Goal: Task Accomplishment & Management: Manage account settings

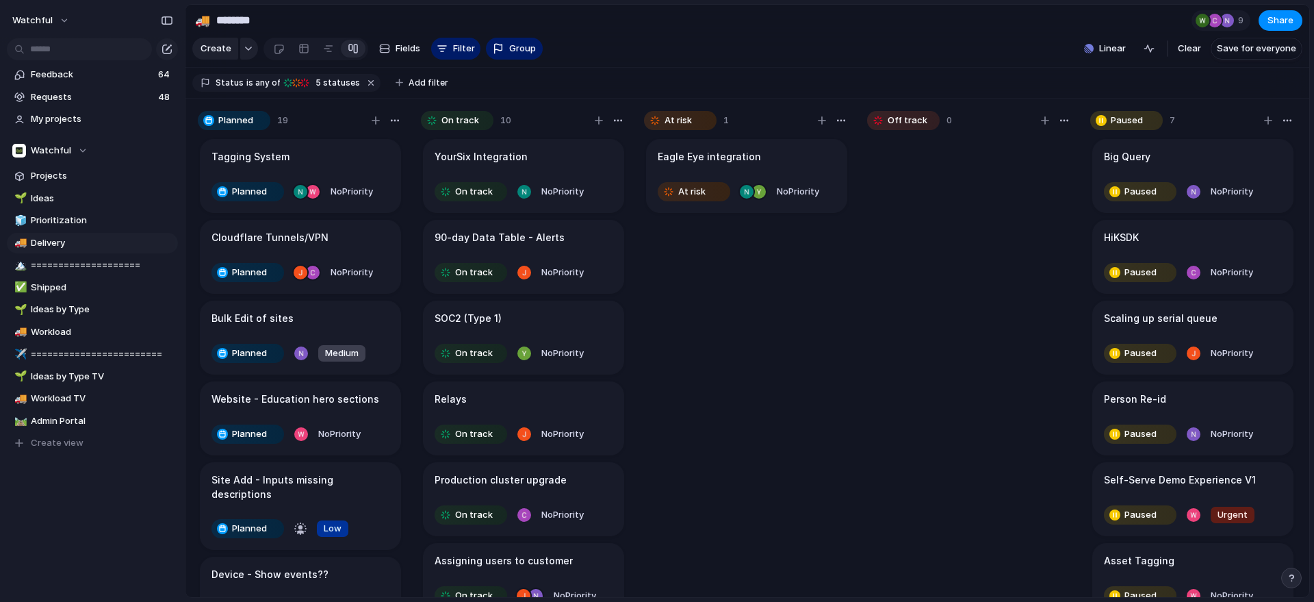
click at [544, 187] on article "YourSix Integration On track No Priority" at bounding box center [523, 176] width 201 height 74
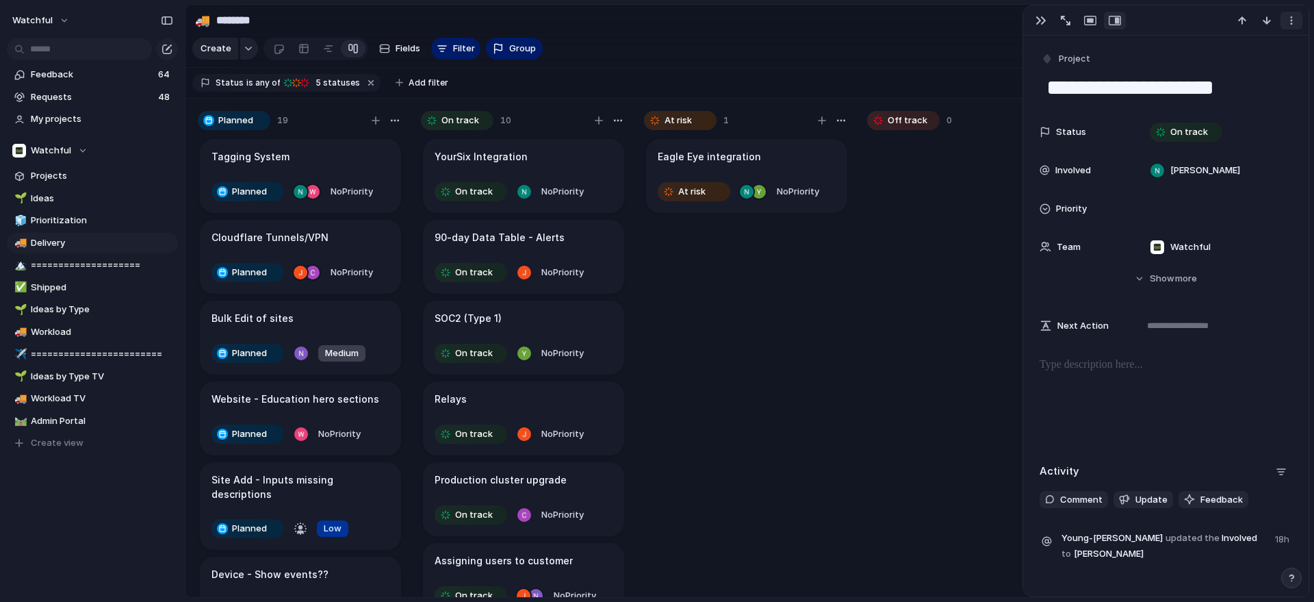
click at [1289, 22] on div "button" at bounding box center [1291, 20] width 11 height 11
click at [1232, 69] on span "Delete" at bounding box center [1233, 71] width 29 height 14
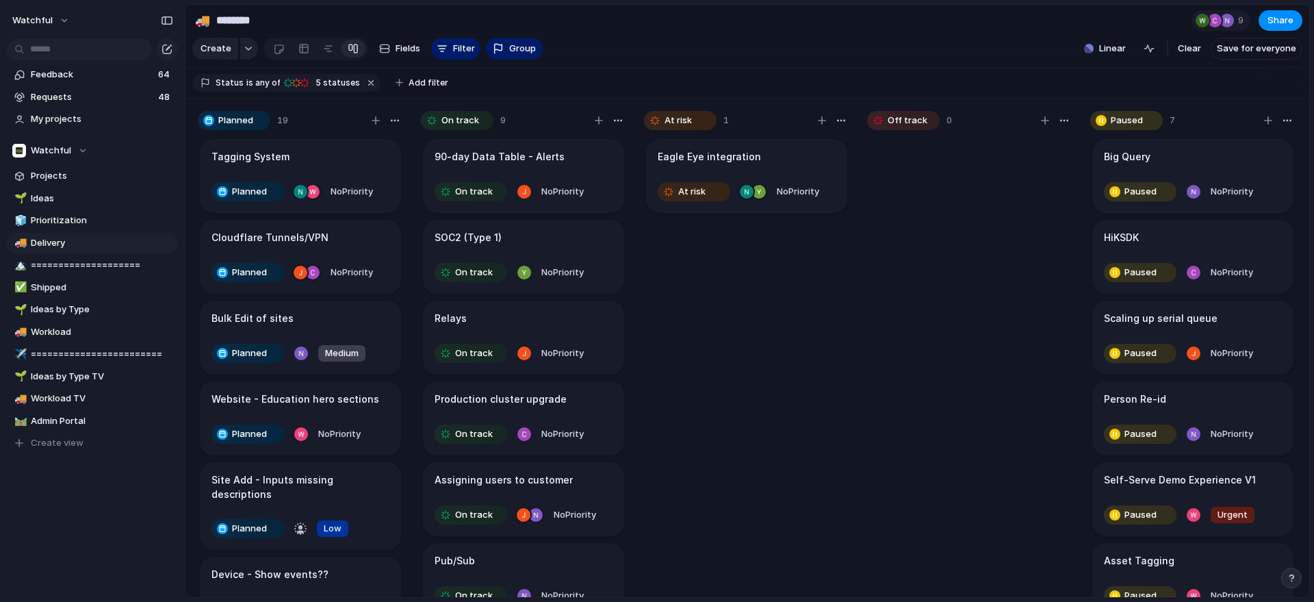
click at [589, 164] on div "90-day Data Table - Alerts" at bounding box center [524, 156] width 178 height 15
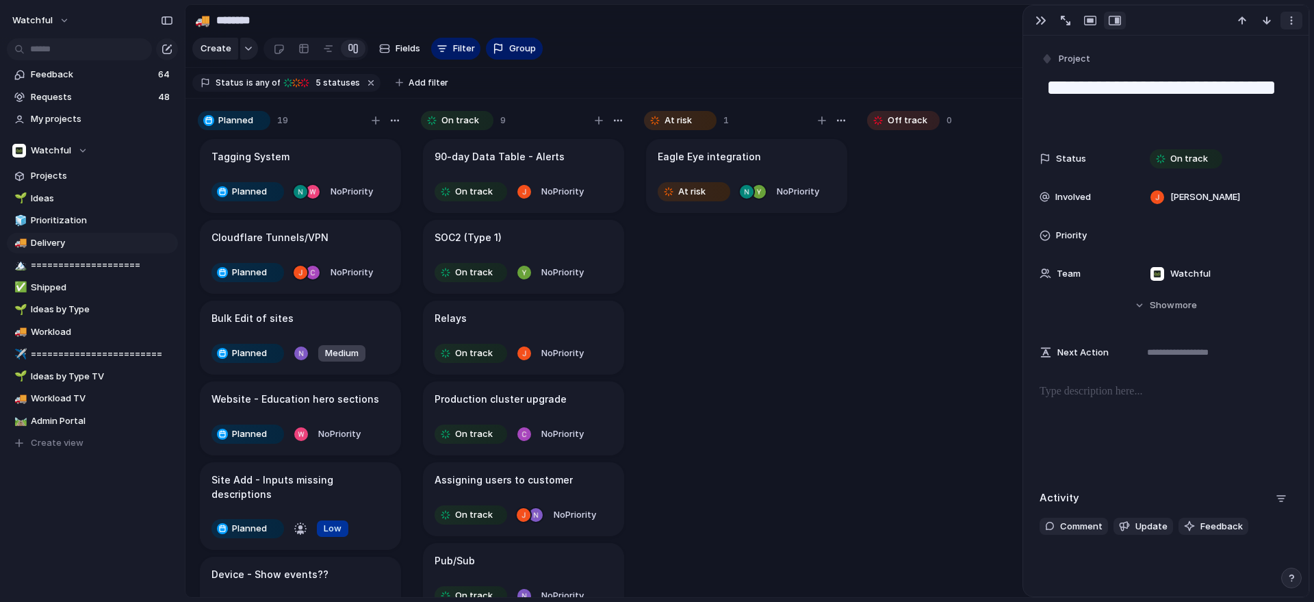
click at [1290, 19] on div "button" at bounding box center [1291, 20] width 11 height 11
click at [1250, 62] on li "Delete" at bounding box center [1249, 71] width 103 height 22
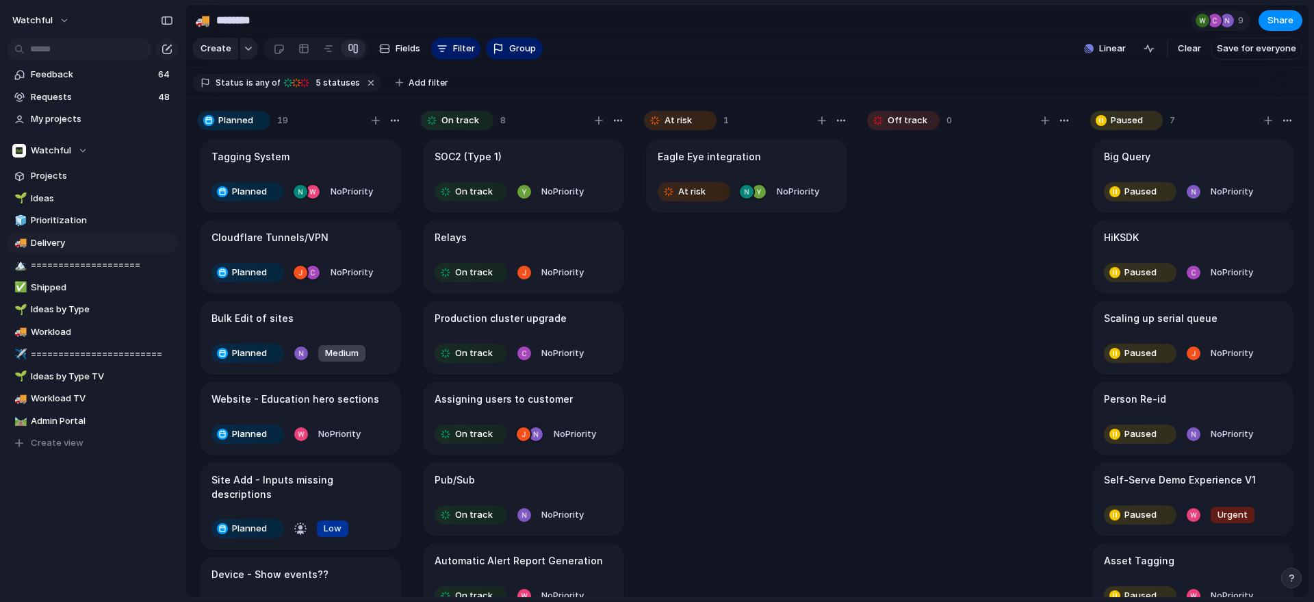
click at [568, 183] on article "SOC2 (Type 1) On track No Priority" at bounding box center [523, 176] width 201 height 74
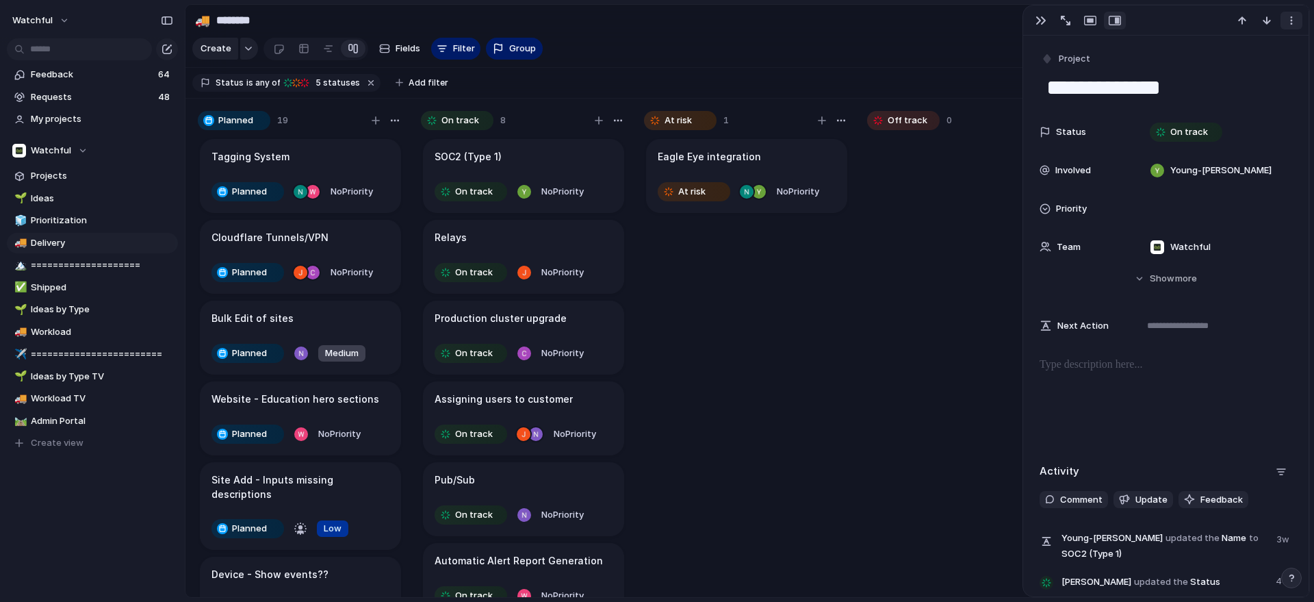
click at [1297, 19] on div "button" at bounding box center [1291, 20] width 11 height 11
click at [1297, 19] on div "Mark as duplicate Delete" at bounding box center [657, 301] width 1314 height 602
click at [1297, 19] on div "button" at bounding box center [1291, 20] width 11 height 11
click at [1250, 66] on li "Delete" at bounding box center [1249, 71] width 103 height 22
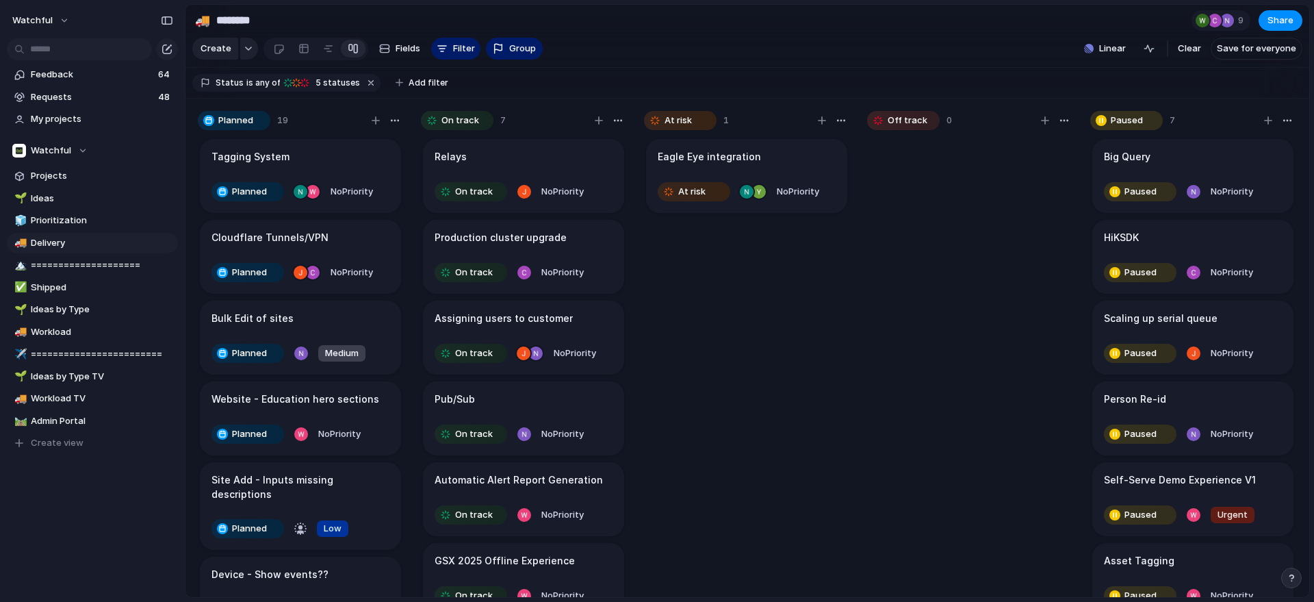
click at [576, 164] on div "Relays" at bounding box center [524, 156] width 178 height 15
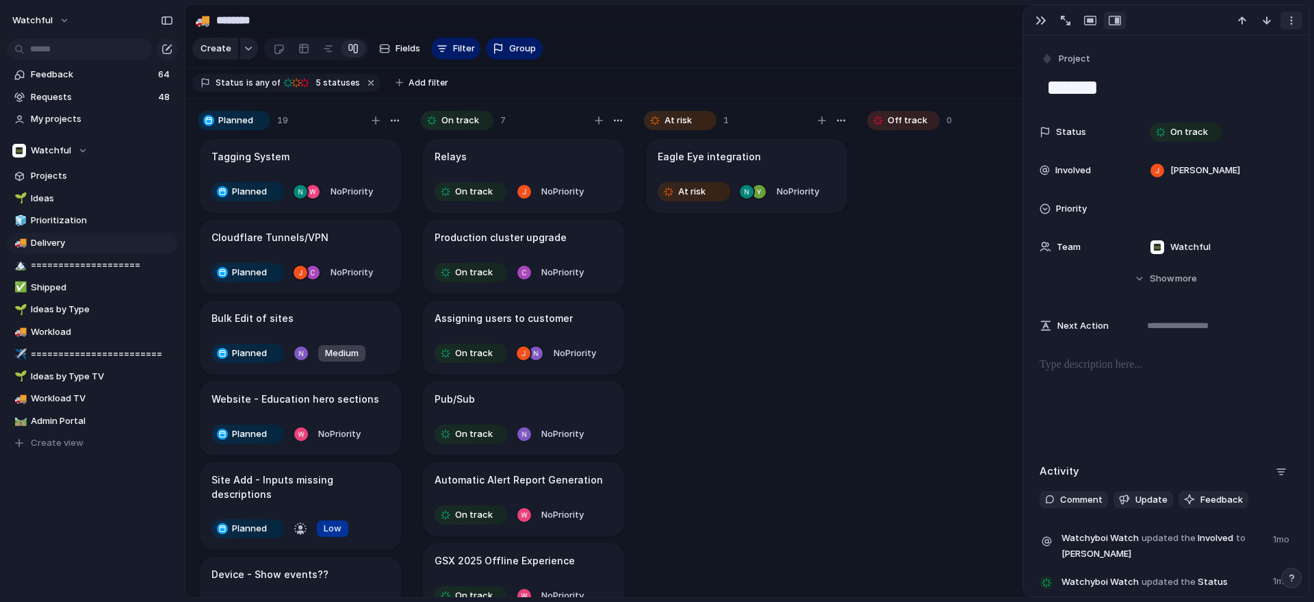
click at [1291, 26] on button "button" at bounding box center [1292, 21] width 22 height 18
click at [1243, 67] on span "Delete" at bounding box center [1233, 71] width 29 height 14
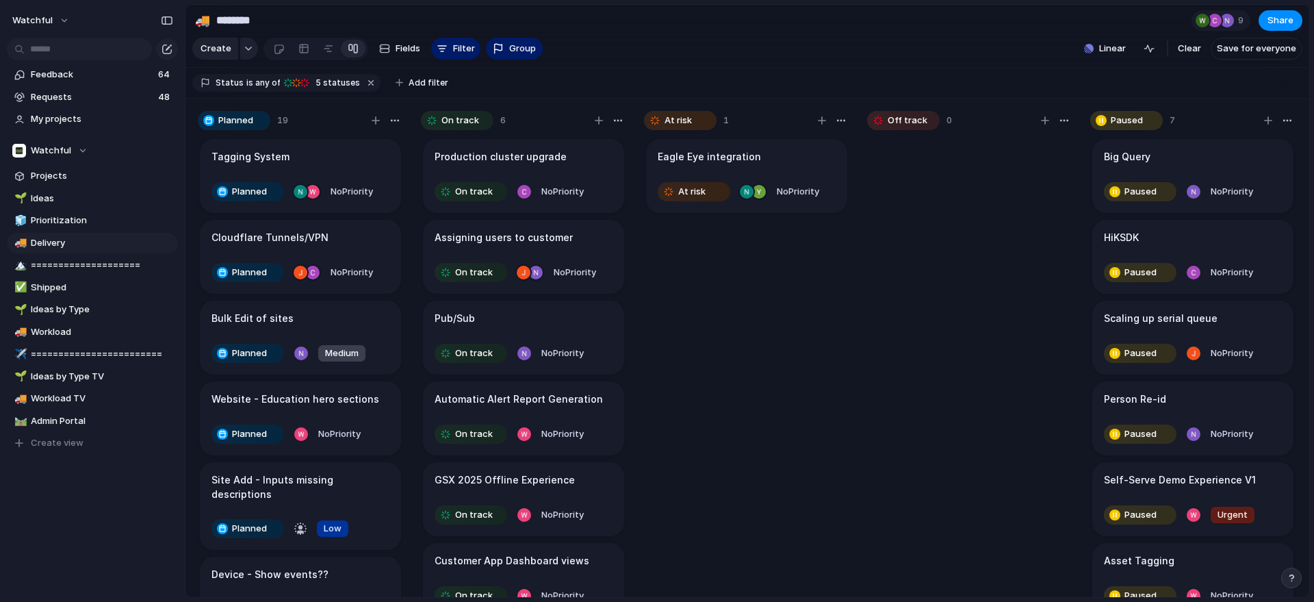
click at [602, 164] on div "Production cluster upgrade" at bounding box center [524, 156] width 178 height 15
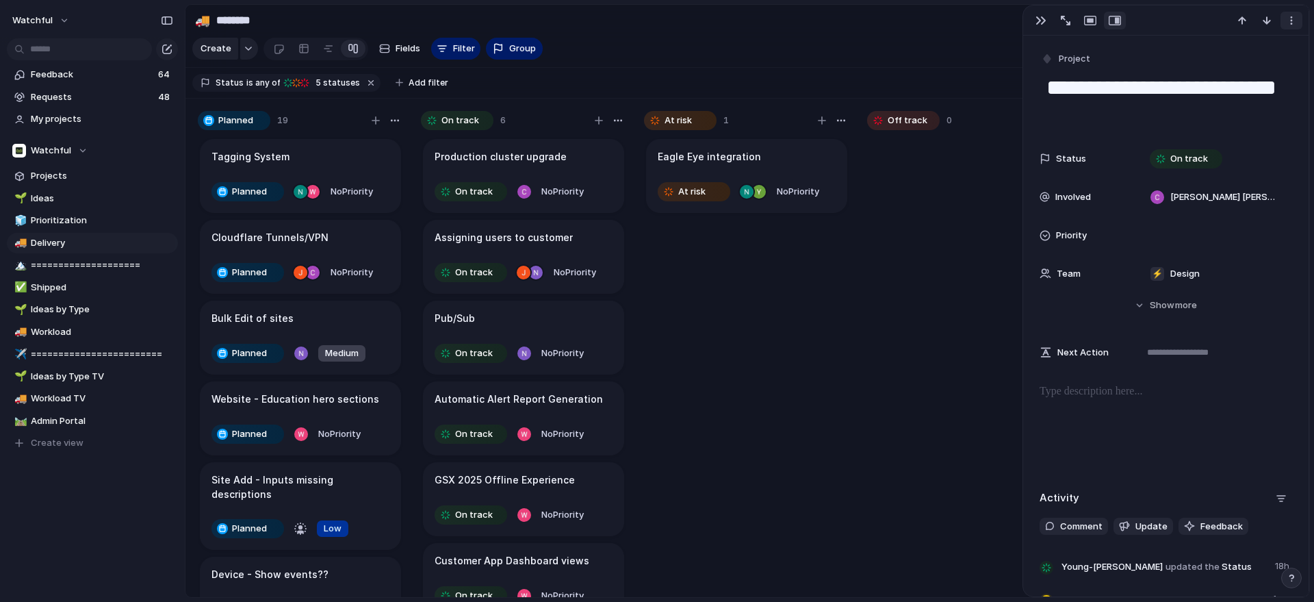
click at [1288, 14] on button "button" at bounding box center [1292, 21] width 22 height 18
click at [1277, 70] on li "Delete" at bounding box center [1249, 71] width 103 height 22
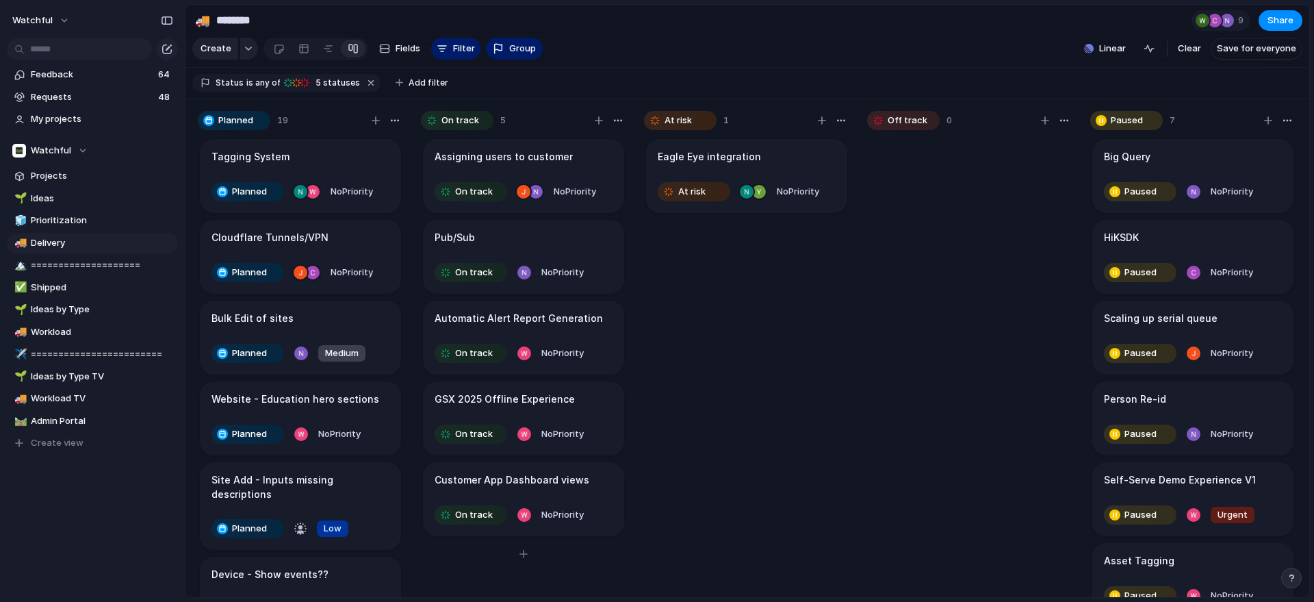
click at [581, 326] on h1 "Automatic Alert Report Generation" at bounding box center [519, 318] width 168 height 15
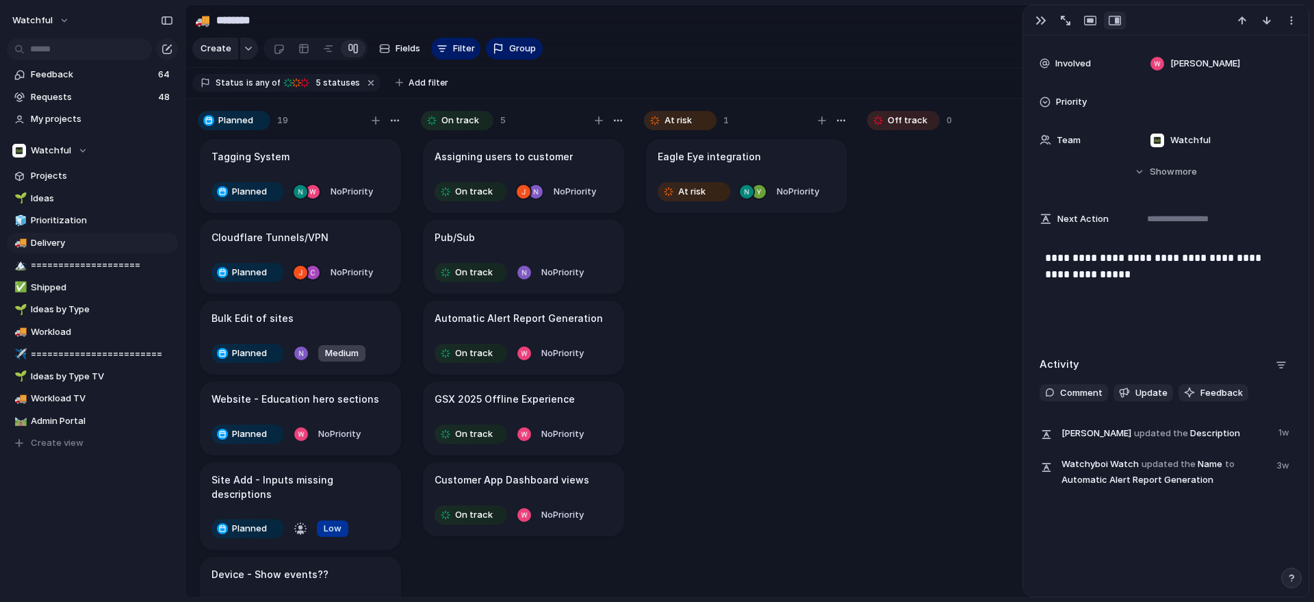
scroll to position [131, 0]
click at [1138, 296] on div "**********" at bounding box center [1166, 297] width 253 height 88
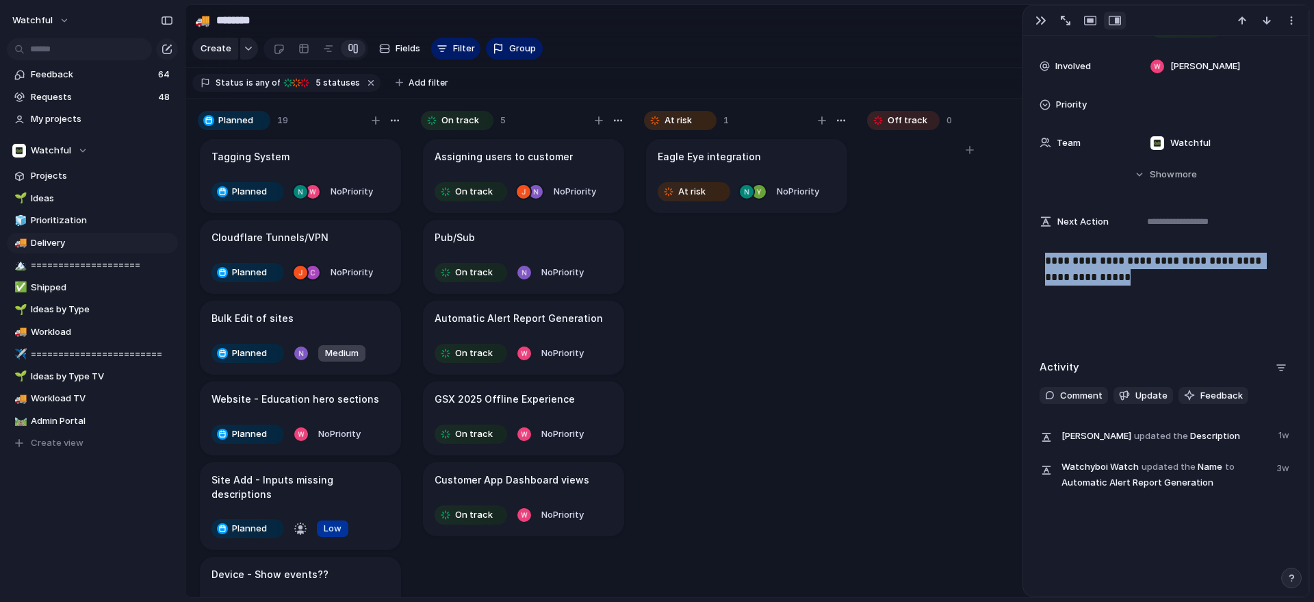
drag, startPoint x: 1122, startPoint y: 289, endPoint x: 1008, endPoint y: 258, distance: 118.4
click at [1008, 258] on main "🚚 ******** 9 Share Create Fields Filter Group Zoom Linear Clear Save for everyo…" at bounding box center [747, 301] width 1125 height 594
copy p "**********"
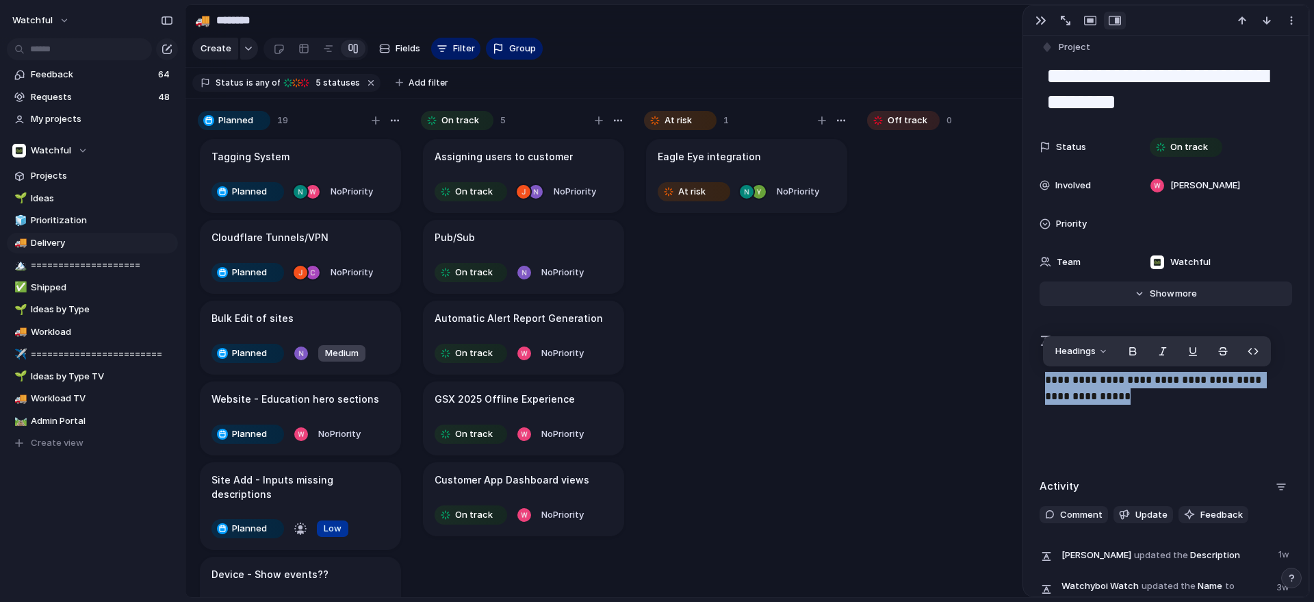
scroll to position [0, 0]
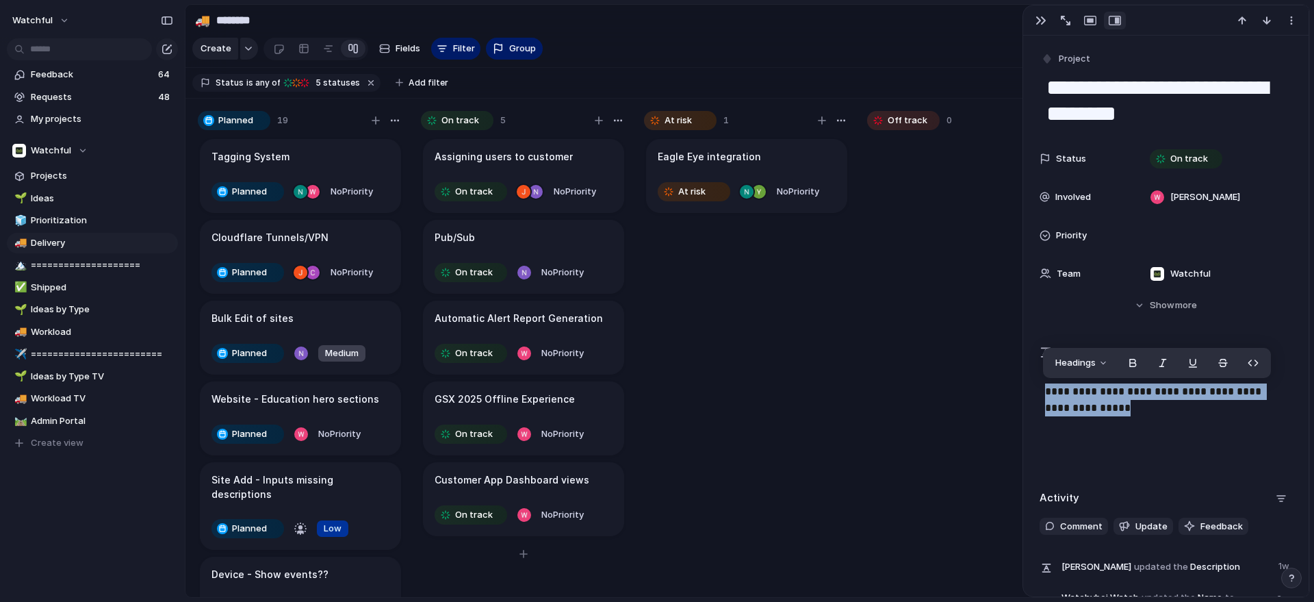
click at [604, 326] on div "Automatic Alert Report Generation" at bounding box center [524, 318] width 178 height 15
click at [596, 326] on div "Automatic Alert Report Generation" at bounding box center [524, 318] width 178 height 15
click at [1283, 18] on button "button" at bounding box center [1292, 21] width 22 height 18
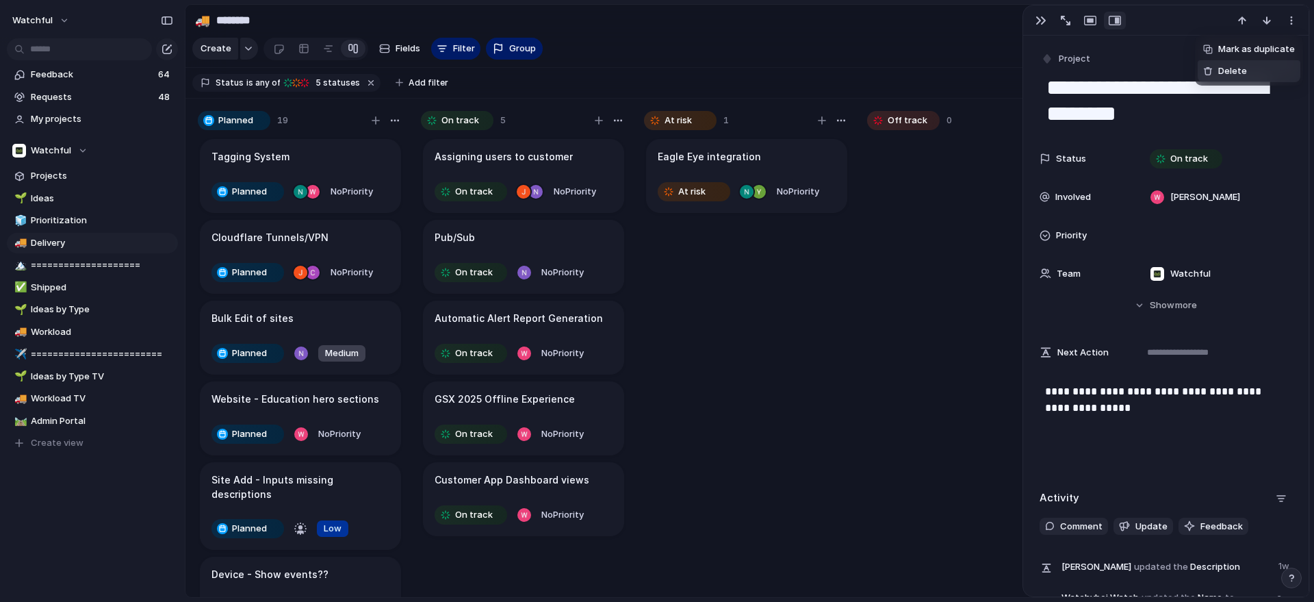
click at [1268, 71] on li "Delete" at bounding box center [1249, 71] width 103 height 22
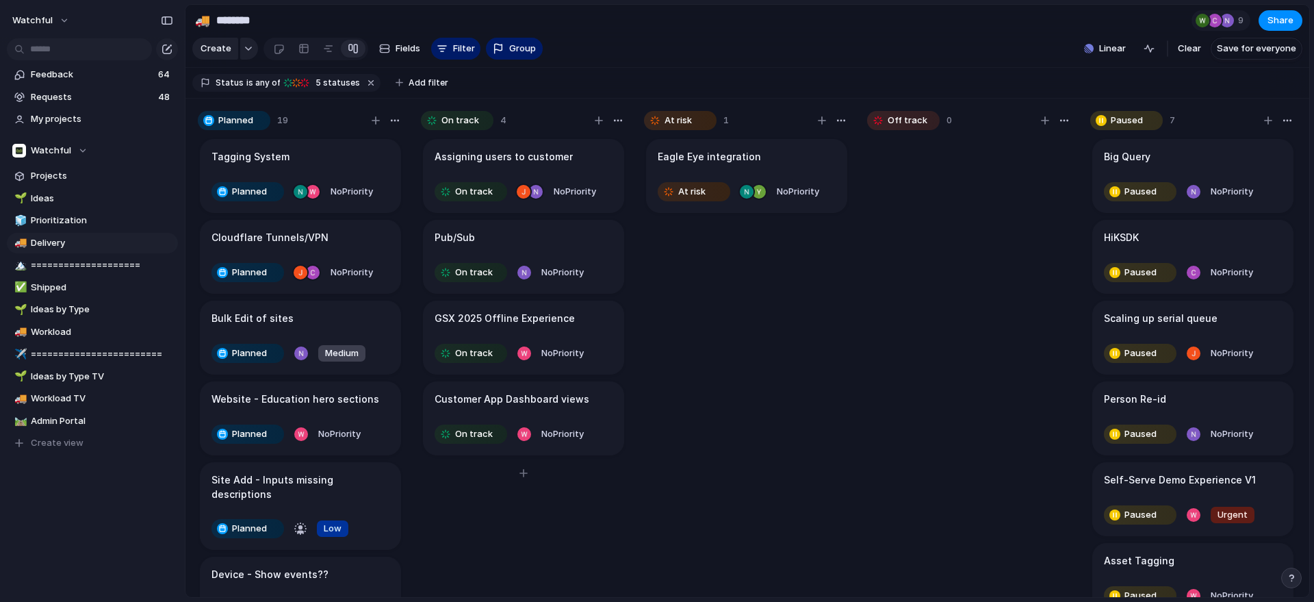
click at [537, 164] on h1 "Assigning users to customer" at bounding box center [504, 156] width 138 height 15
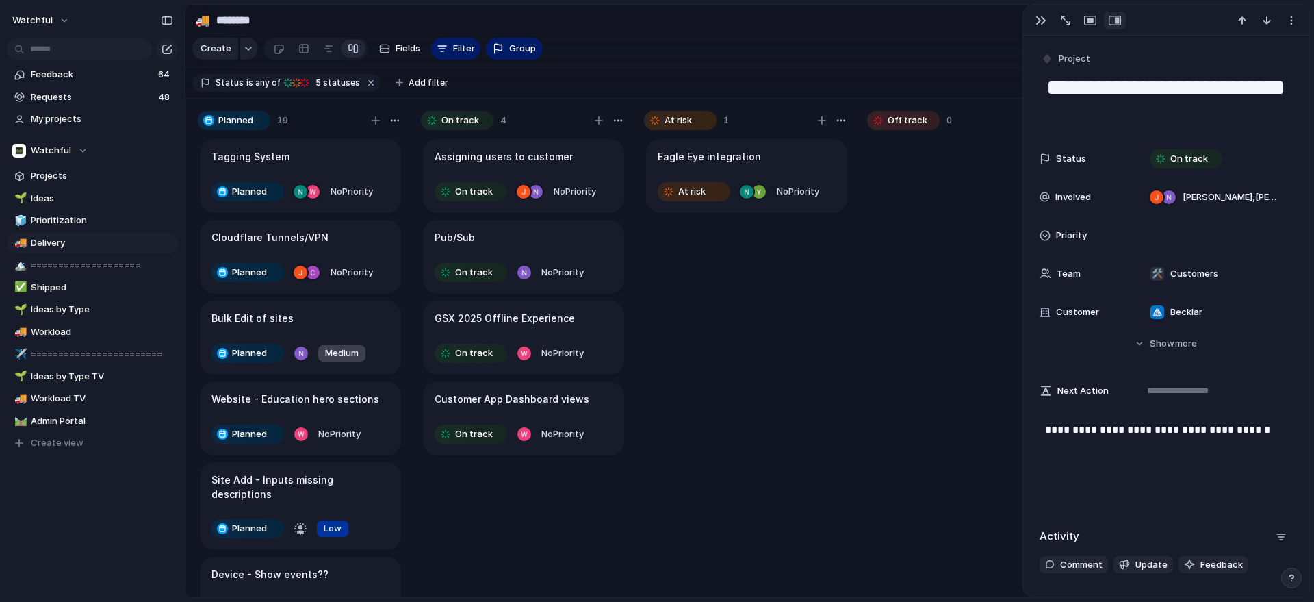
click at [1136, 448] on body "watchful Feedback 64 Requests 48 My projects Watchful Projects 🌱 Ideas 🧊 Priori…" at bounding box center [657, 301] width 1314 height 602
click at [1130, 446] on div "Young-[PERSON_NAME] [PERSON_NAME] [PERSON_NAME] [PERSON_NAME] [PERSON_NAME] Eng…" at bounding box center [657, 301] width 1314 height 602
drag, startPoint x: 1177, startPoint y: 430, endPoint x: 1024, endPoint y: 437, distance: 152.8
click at [1024, 437] on div "**********" at bounding box center [1166, 301] width 287 height 592
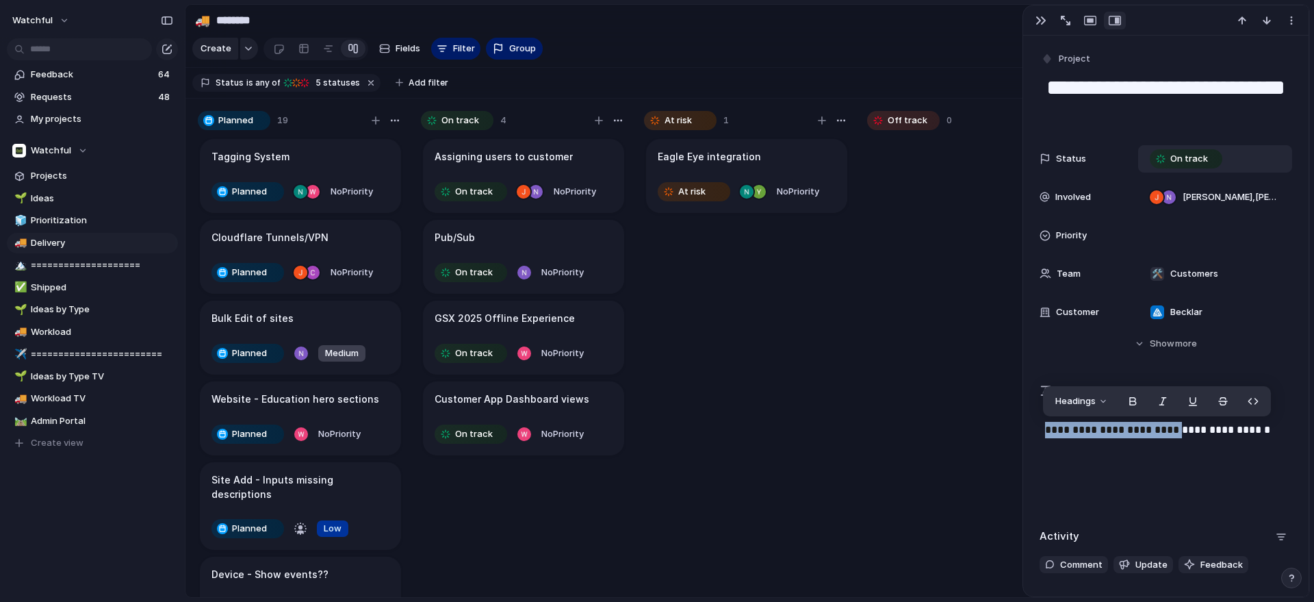
copy p "**********"
click at [1151, 487] on body "watchful Feedback 64 Requests 48 My projects Watchful Projects 🌱 Ideas 🧊 Priori…" at bounding box center [657, 301] width 1314 height 602
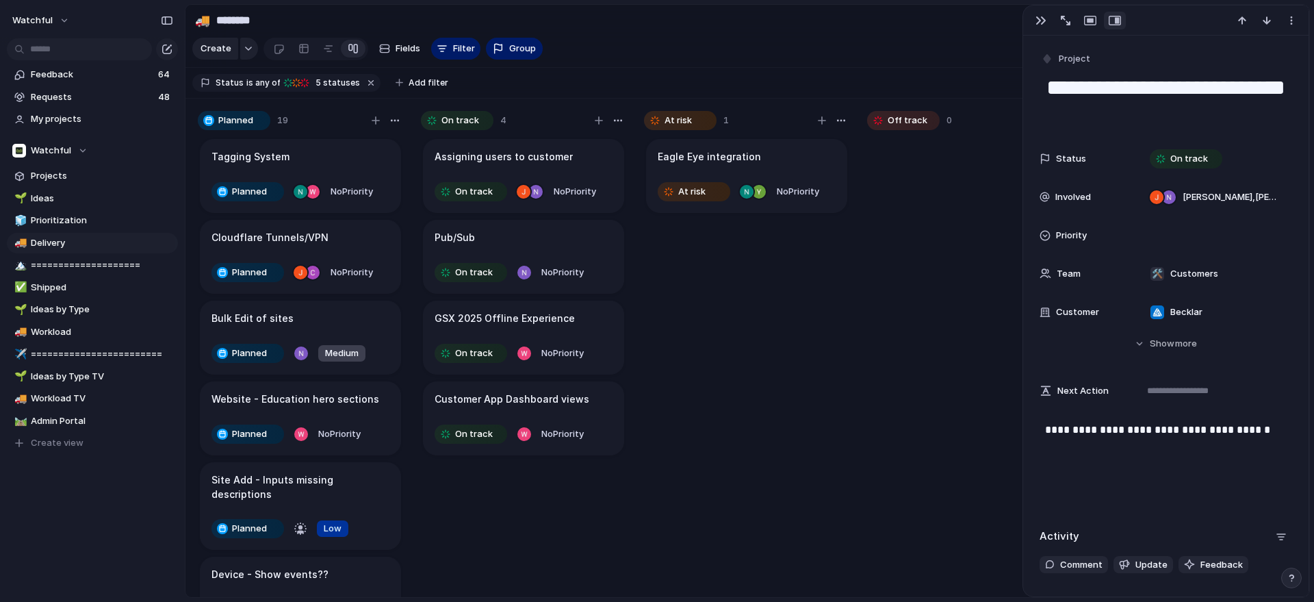
click at [1116, 487] on div "Young-[PERSON_NAME] [PERSON_NAME] [PERSON_NAME] [PERSON_NAME] [PERSON_NAME] Eng…" at bounding box center [657, 301] width 1314 height 602
click at [1194, 455] on div "**********" at bounding box center [1166, 466] width 253 height 88
drag, startPoint x: 1180, startPoint y: 429, endPoint x: 1006, endPoint y: 424, distance: 174.0
click at [1006, 424] on main "🚚 ******** 9 Share Create Fields Filter Group Zoom Linear Clear Save for everyo…" at bounding box center [747, 301] width 1125 height 594
copy p "**********"
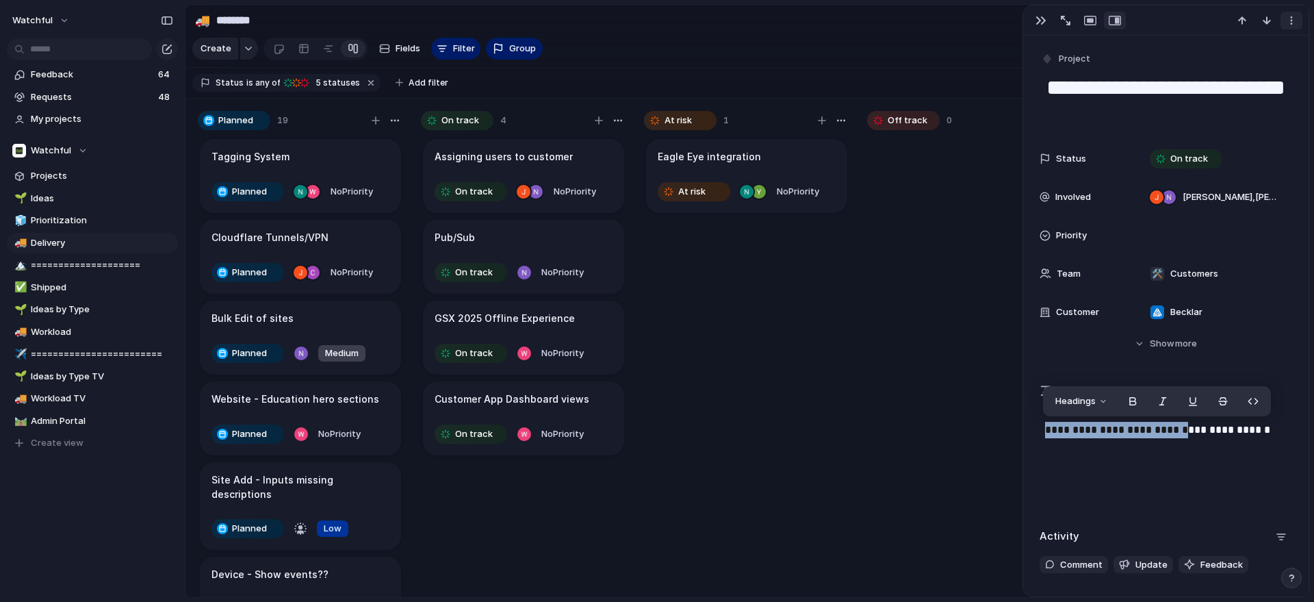
click at [1298, 18] on div at bounding box center [1268, 21] width 73 height 18
click at [1297, 18] on button "button" at bounding box center [1292, 21] width 22 height 18
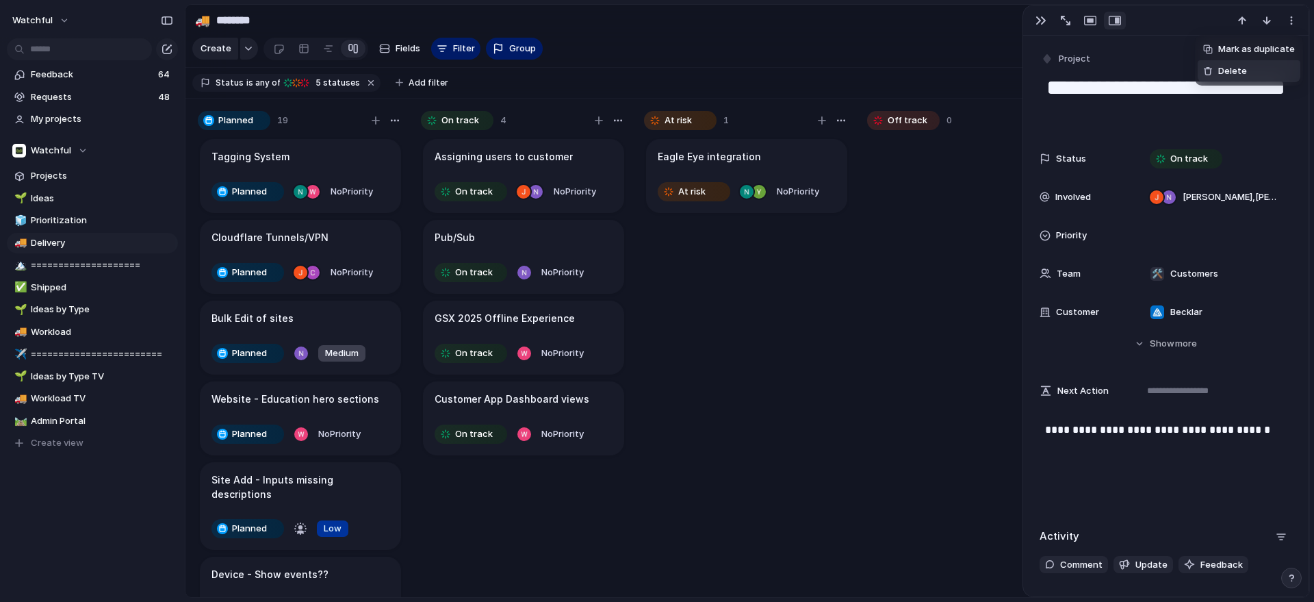
click at [1234, 67] on span "Delete" at bounding box center [1233, 71] width 29 height 14
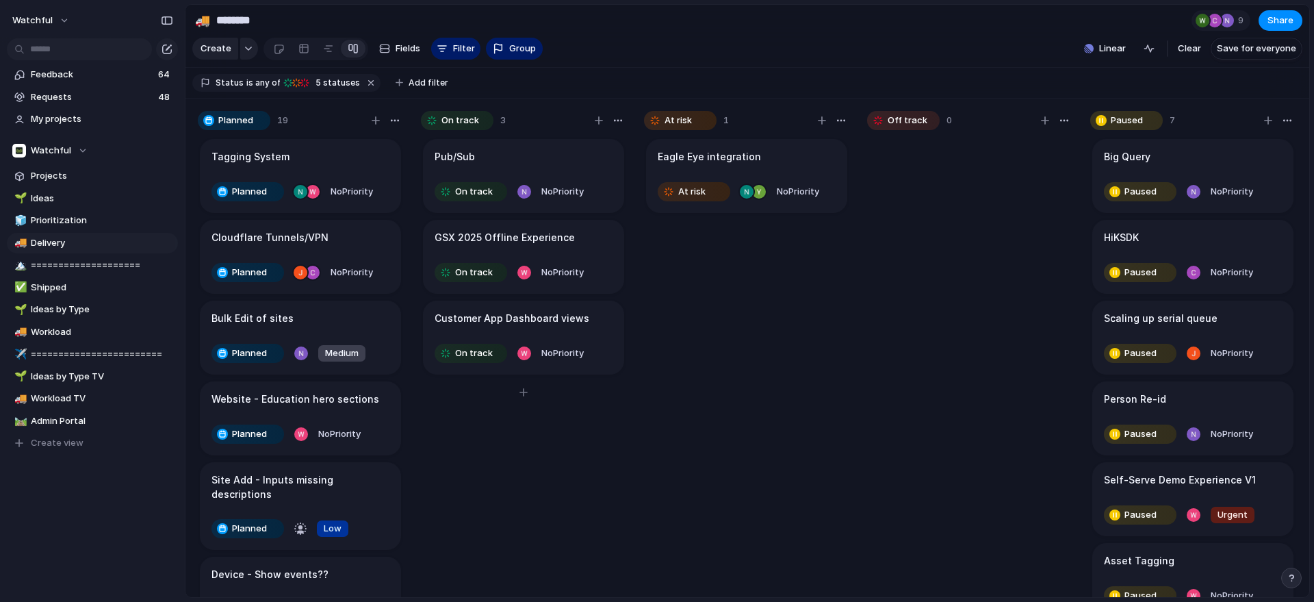
click at [551, 164] on div "Pub/Sub" at bounding box center [524, 156] width 178 height 15
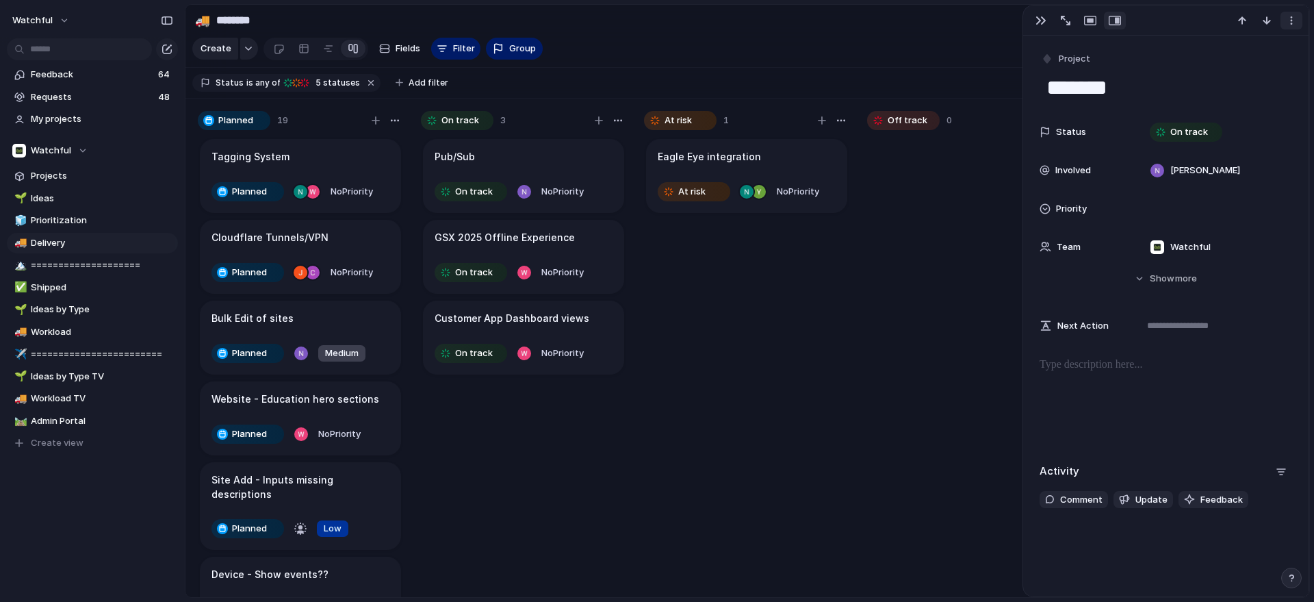
click at [1289, 16] on div "button" at bounding box center [1291, 20] width 11 height 11
click at [1270, 71] on li "Delete" at bounding box center [1249, 71] width 103 height 22
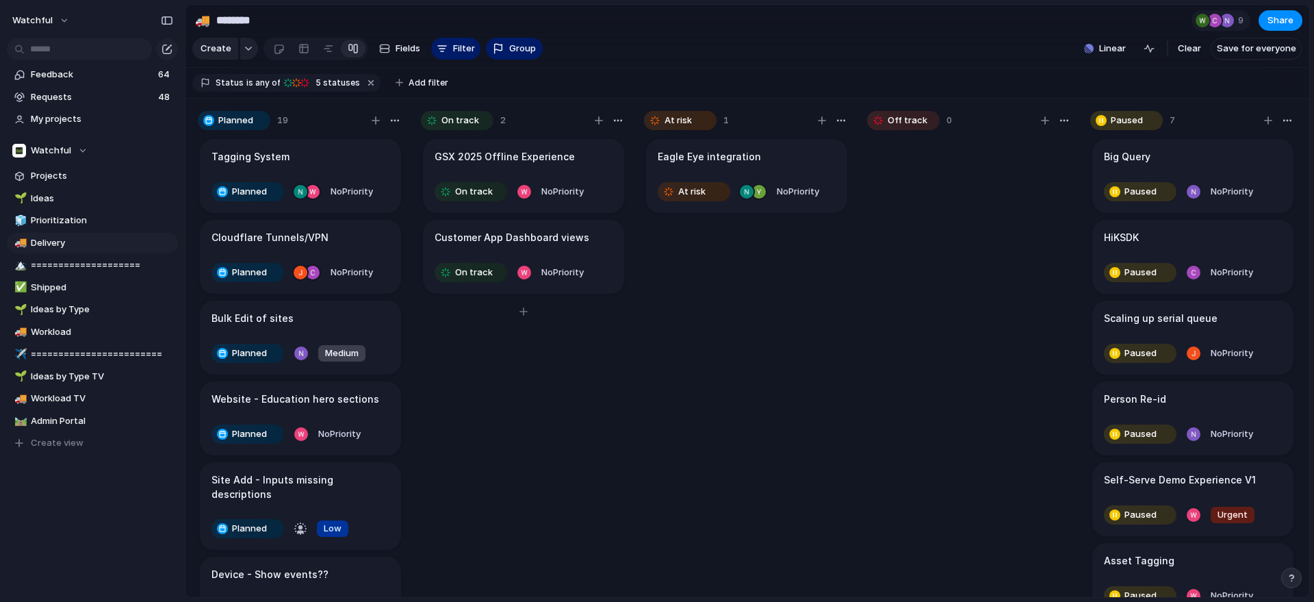
click at [566, 181] on article "GSX 2025 Offline Experience On track No Priority" at bounding box center [523, 176] width 201 height 74
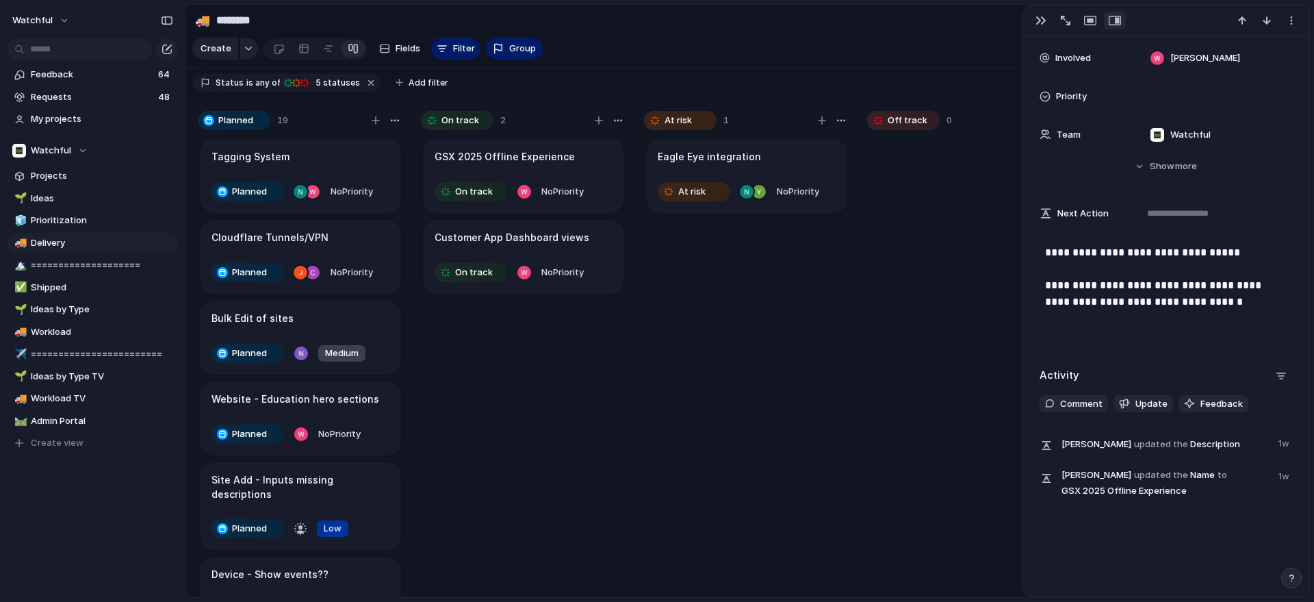
scroll to position [136, 0]
click at [1158, 315] on div "**********" at bounding box center [1166, 299] width 253 height 104
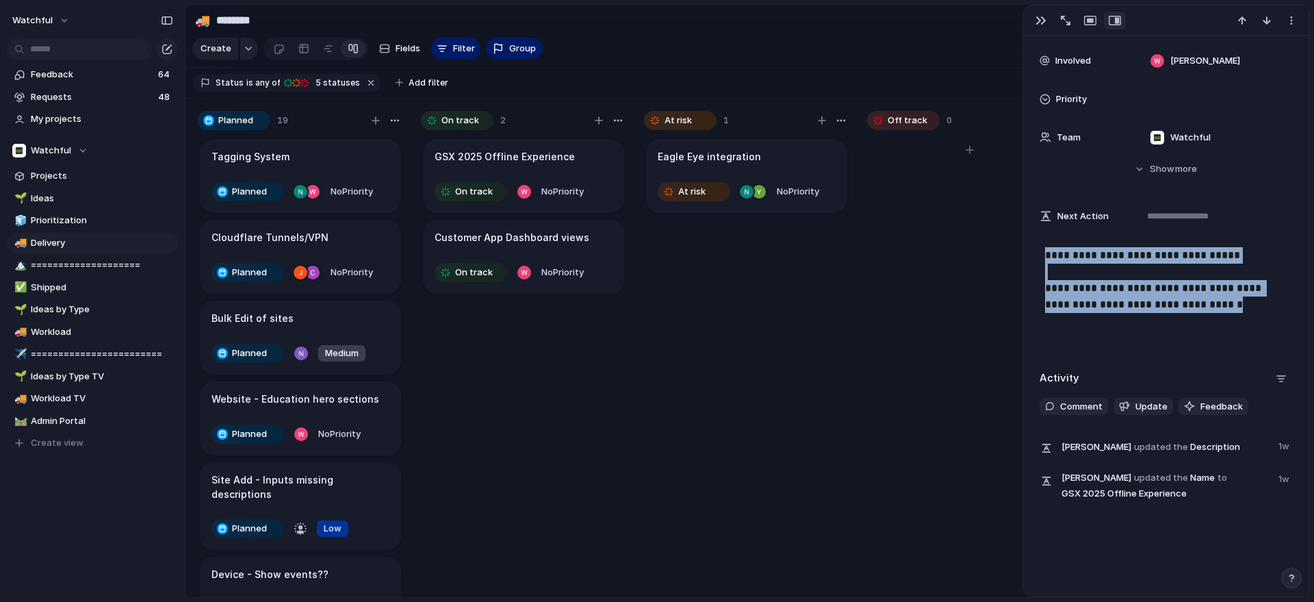
drag, startPoint x: 1230, startPoint y: 311, endPoint x: 959, endPoint y: 235, distance: 281.7
click at [959, 235] on main "🚚 ******** 9 Share Create Fields Filter Group Zoom Linear Clear Save for everyo…" at bounding box center [747, 301] width 1125 height 594
copy p "**********"
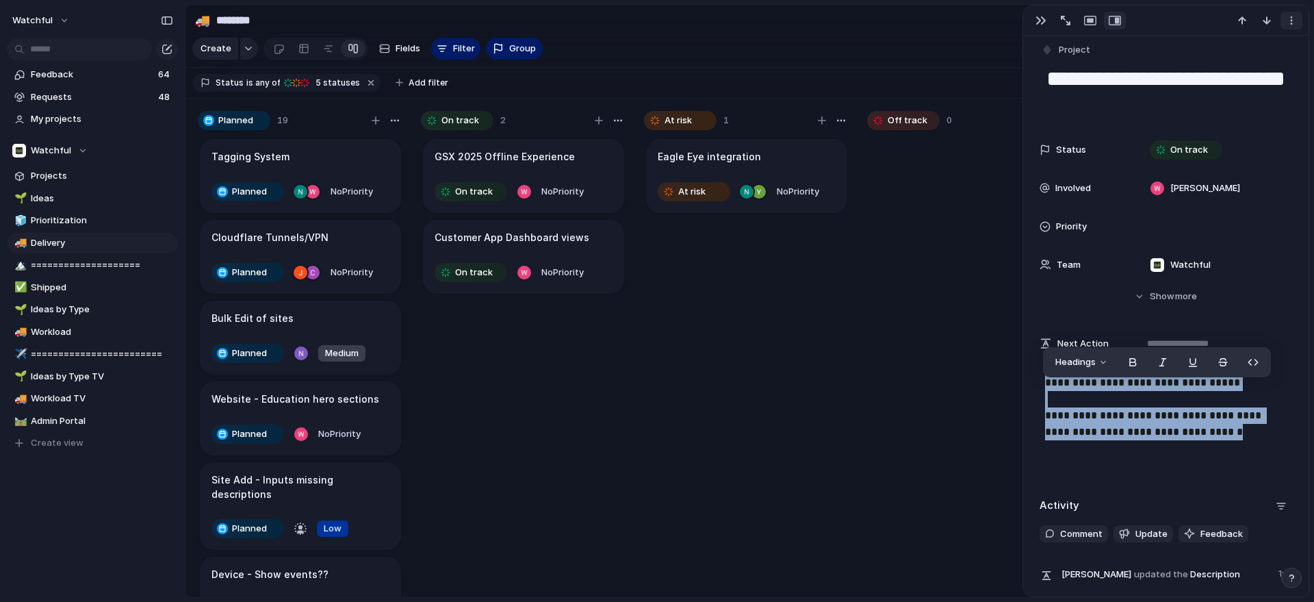
scroll to position [0, 0]
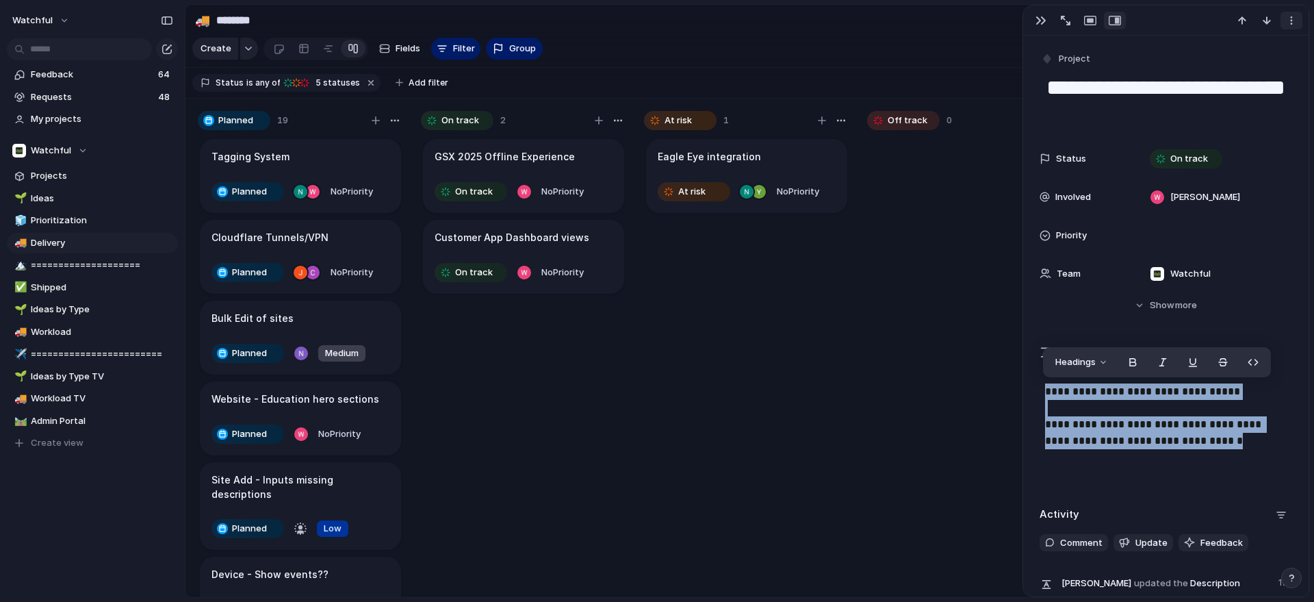
click at [1293, 22] on div "button" at bounding box center [1291, 20] width 11 height 11
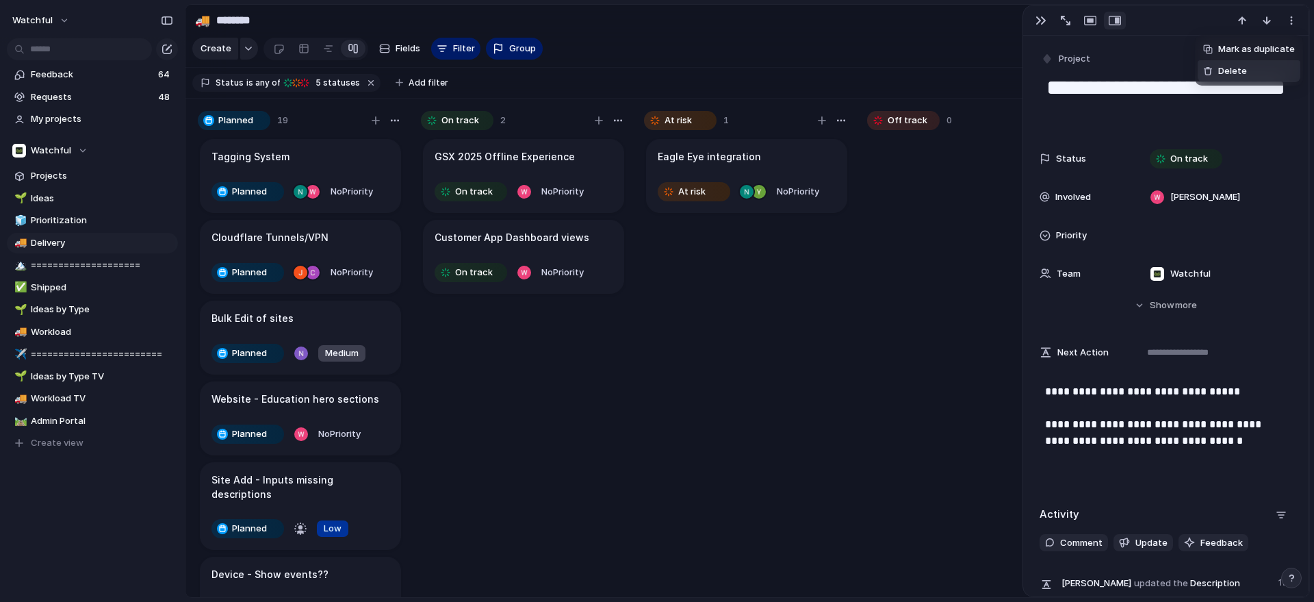
click at [1244, 68] on span "Delete" at bounding box center [1233, 71] width 29 height 14
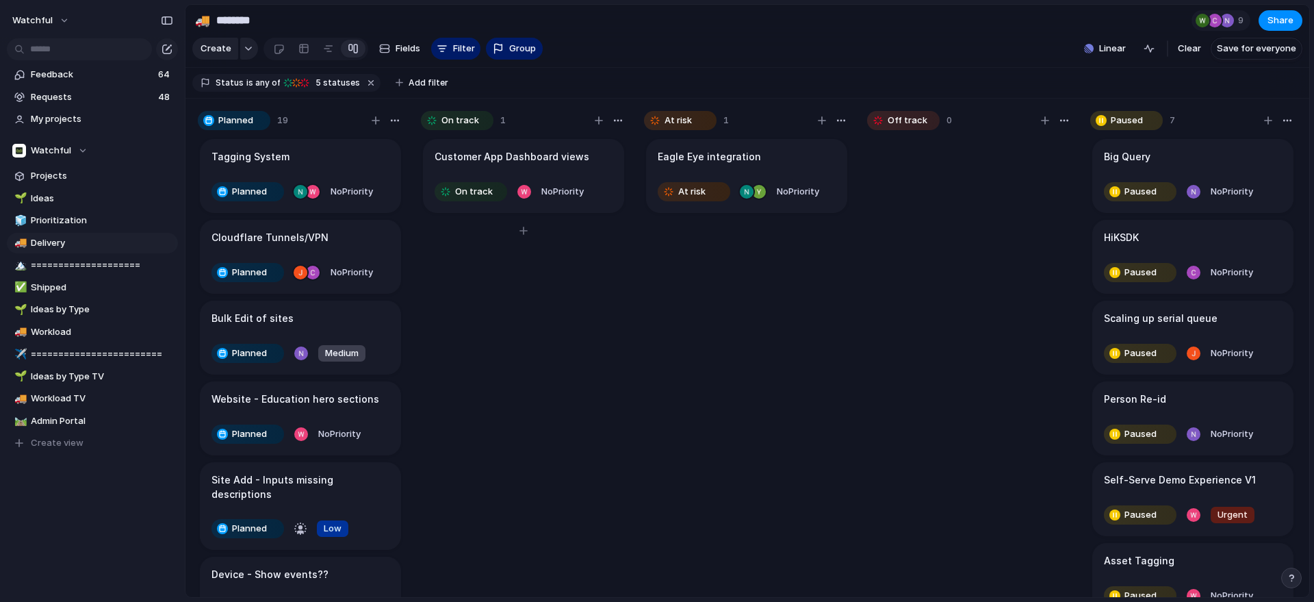
click at [583, 164] on div "Customer App Dashboard views" at bounding box center [524, 156] width 178 height 15
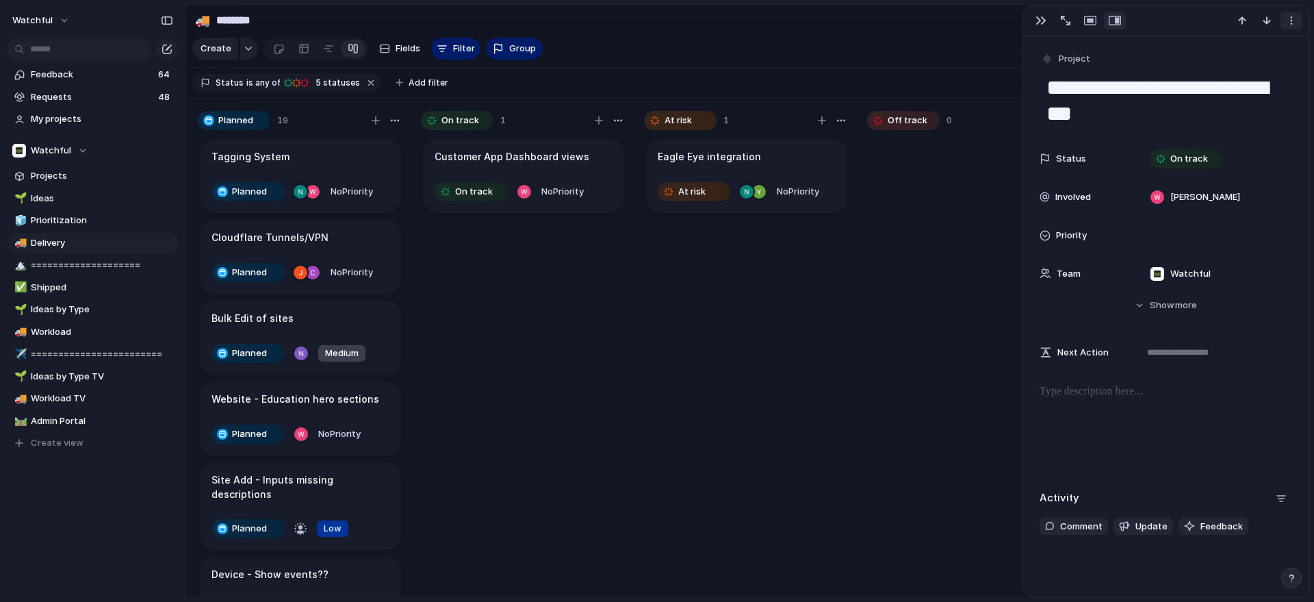
click at [1290, 19] on div "button" at bounding box center [1291, 20] width 11 height 11
click at [1245, 65] on span "Delete" at bounding box center [1233, 71] width 29 height 14
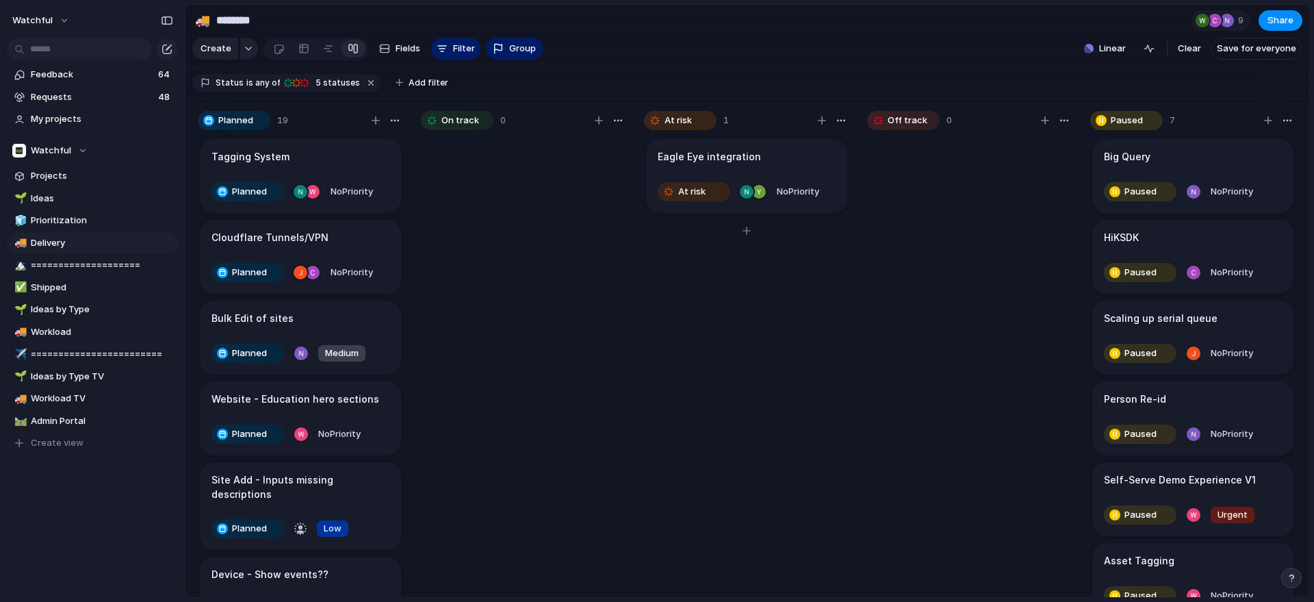
click at [765, 355] on div "Eagle Eye integration At risk No Priority" at bounding box center [746, 373] width 205 height 473
click at [522, 301] on div at bounding box center [523, 373] width 205 height 473
